Goal: Find contact information: Find contact information

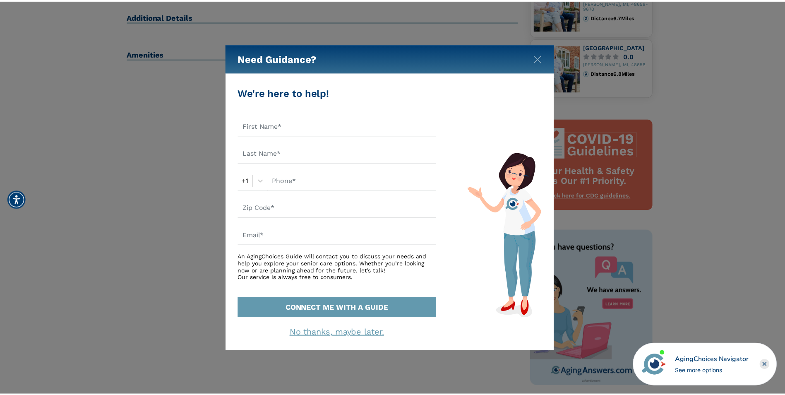
scroll to position [290, 0]
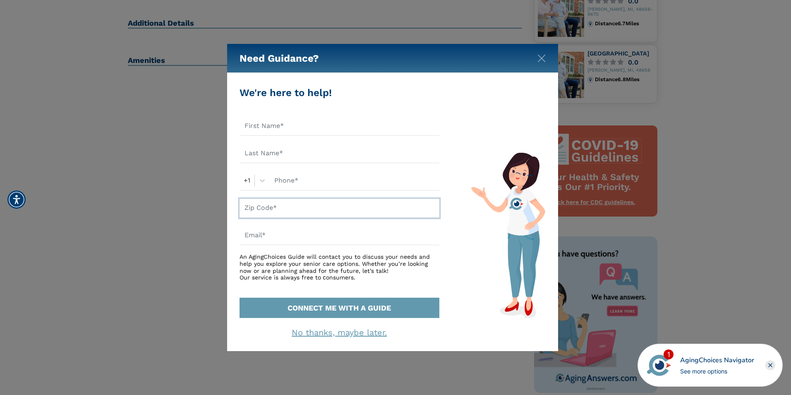
click at [263, 207] on input "text" at bounding box center [340, 208] width 200 height 19
type input "48658"
click at [275, 120] on input "text" at bounding box center [340, 126] width 200 height 19
click at [276, 129] on input "text" at bounding box center [340, 126] width 200 height 19
click at [284, 269] on div "An AgingChoices Guide will contact you to discuss your needs and help you explo…" at bounding box center [340, 267] width 200 height 28
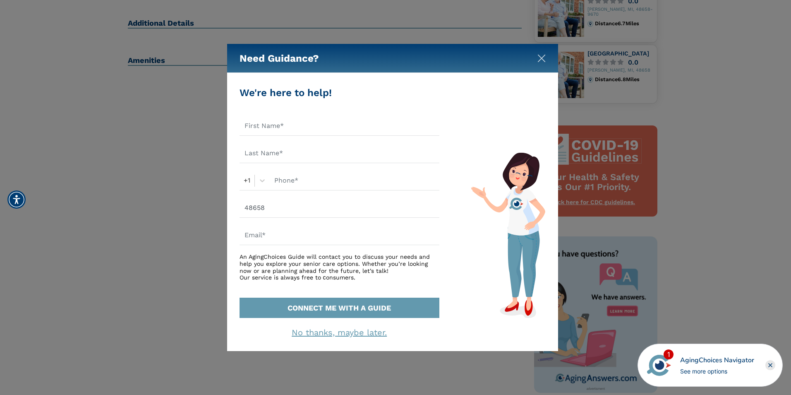
click at [539, 56] on img "Close" at bounding box center [542, 58] width 8 height 8
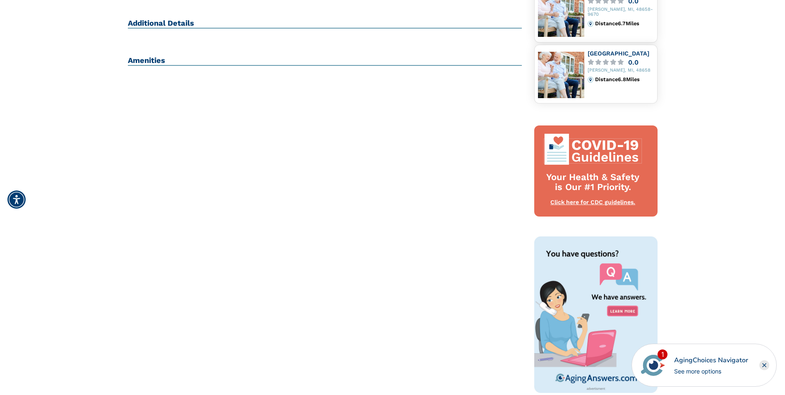
click at [686, 364] on div "AgingChoices Navigator" at bounding box center [711, 360] width 74 height 10
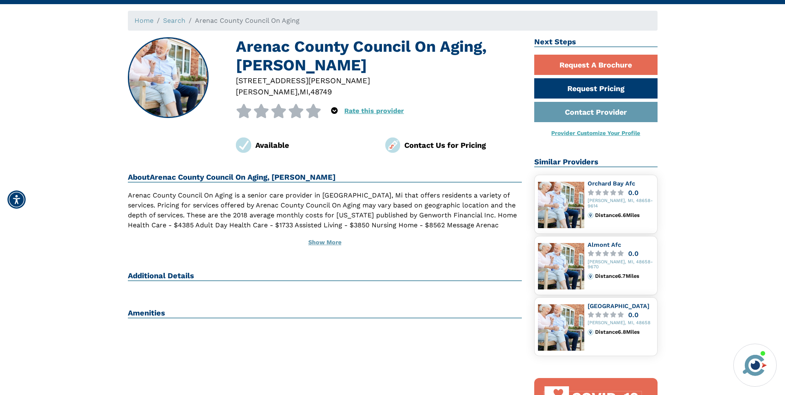
scroll to position [0, 0]
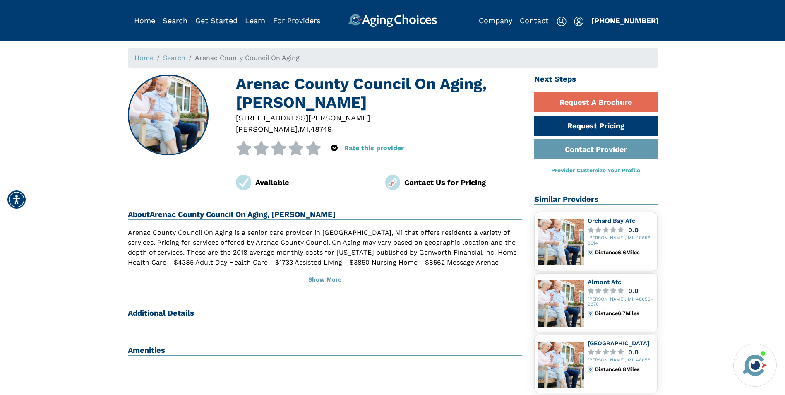
click at [536, 20] on link "Contact" at bounding box center [534, 20] width 29 height 9
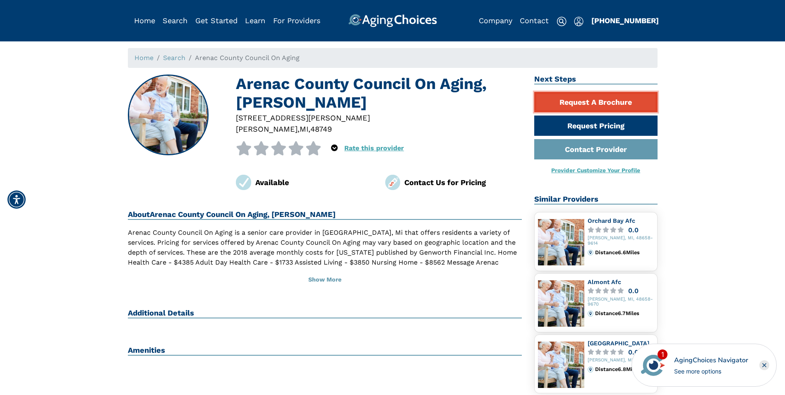
click at [610, 101] on link "Request A Brochure" at bounding box center [595, 102] width 123 height 20
